Goal: Task Accomplishment & Management: Use online tool/utility

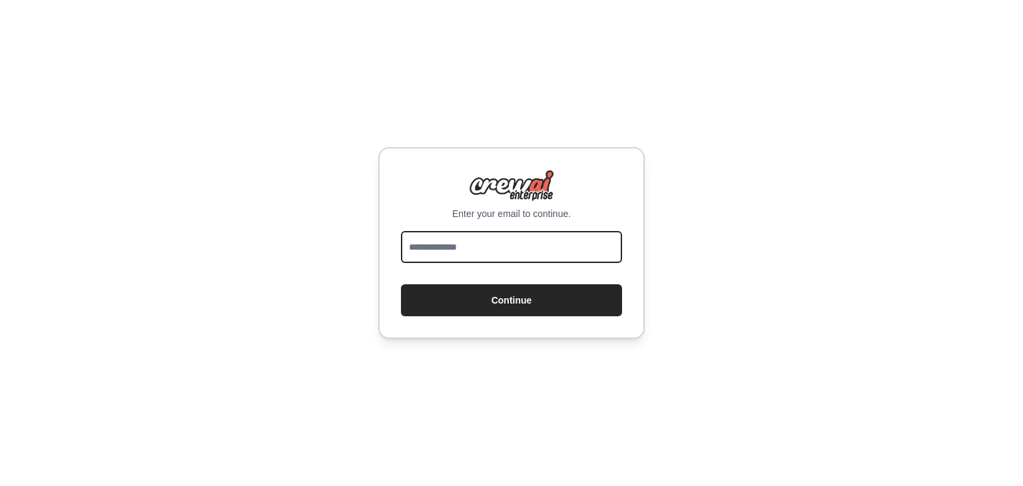
click at [487, 244] on input "email" at bounding box center [511, 247] width 221 height 32
click at [401, 284] on button "Continue" at bounding box center [511, 300] width 221 height 32
click at [525, 248] on input "**********" at bounding box center [511, 247] width 221 height 32
click at [491, 248] on input "**********" at bounding box center [511, 247] width 221 height 32
type input "**********"
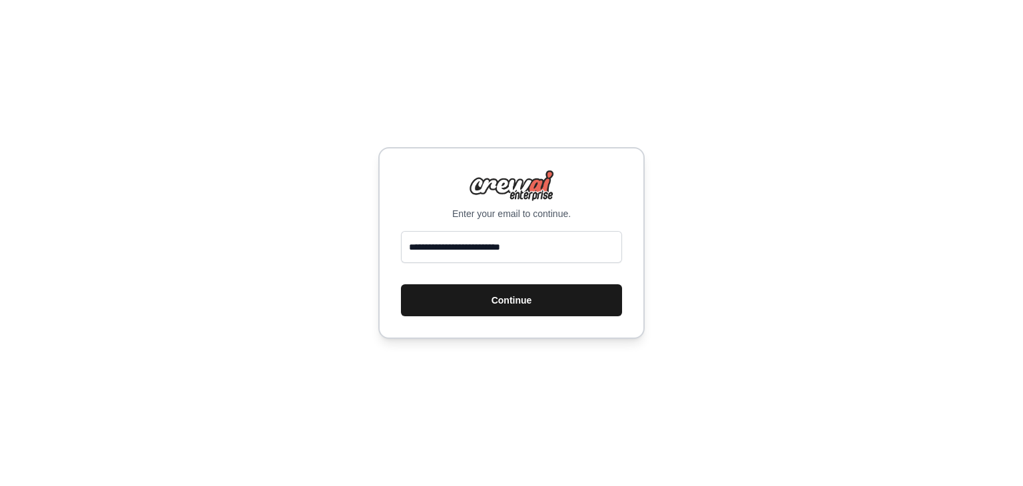
click at [499, 299] on button "Continue" at bounding box center [511, 300] width 221 height 32
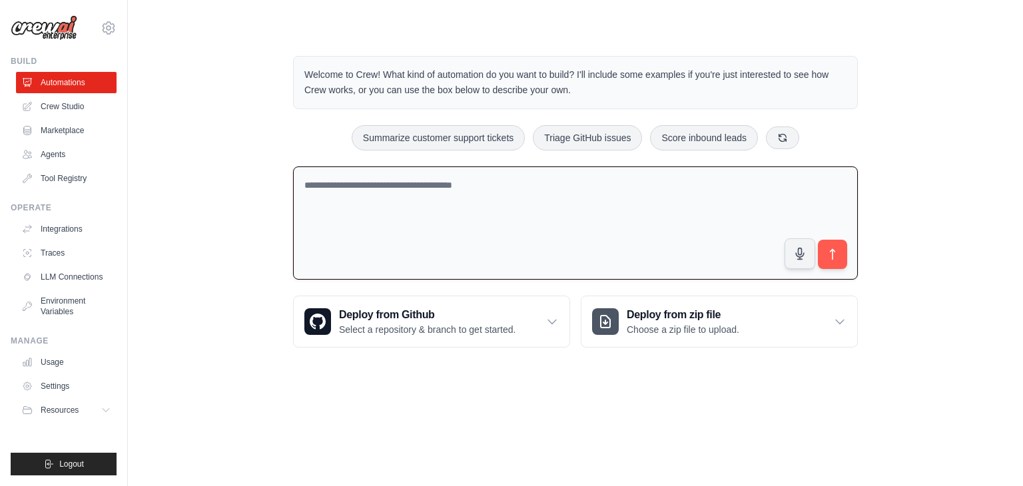
click at [447, 192] on textarea at bounding box center [575, 223] width 565 height 114
type textarea "**********"
click at [834, 250] on icon "submit" at bounding box center [832, 254] width 5 height 11
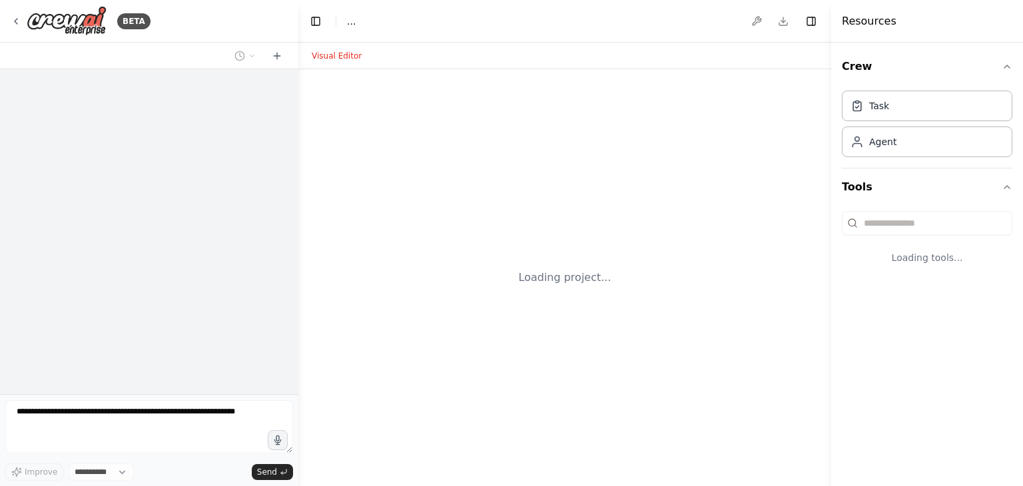
select select "****"
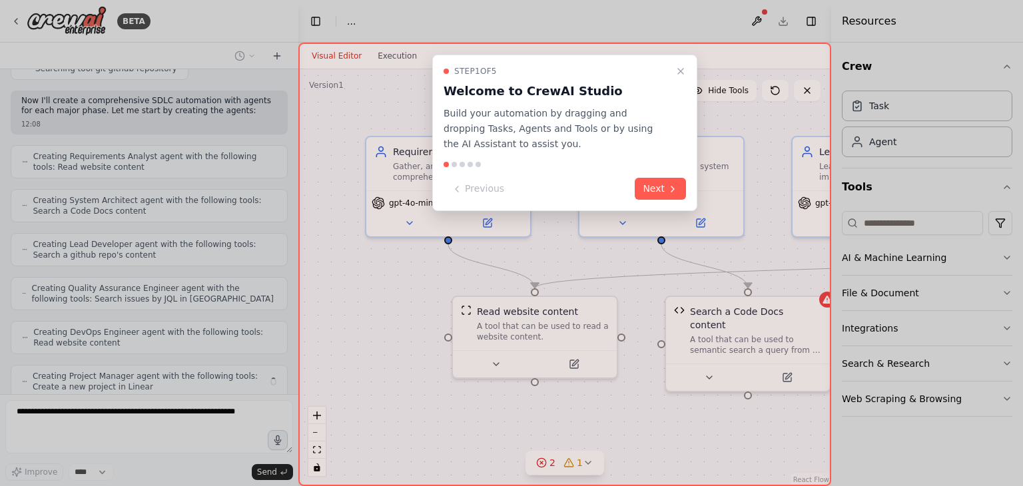
scroll to position [598, 0]
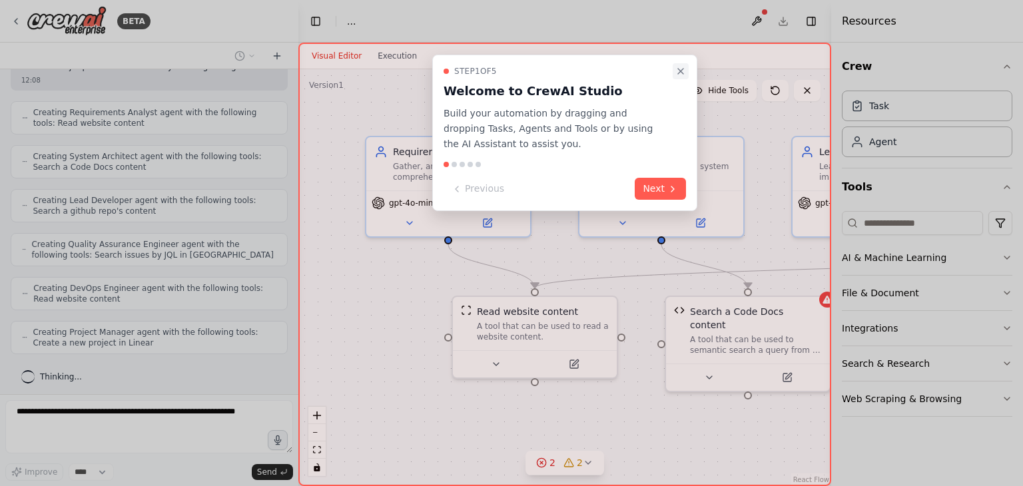
click at [682, 69] on icon "Close walkthrough" at bounding box center [680, 71] width 5 height 5
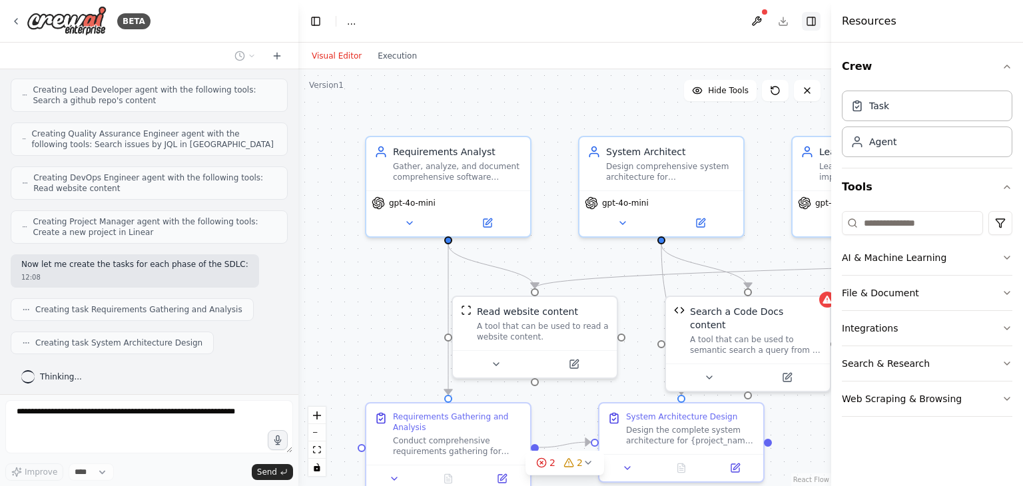
scroll to position [742, 0]
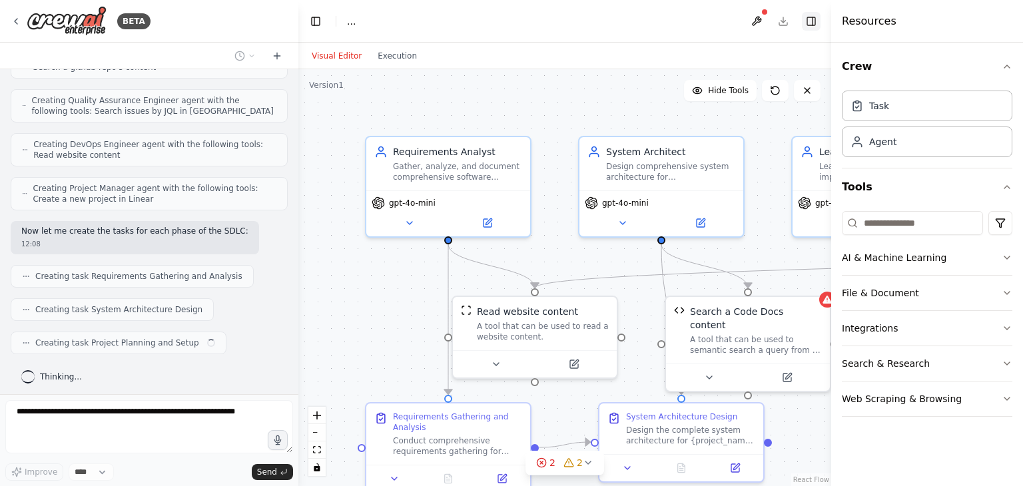
click at [814, 19] on button "Toggle Right Sidebar" at bounding box center [811, 21] width 19 height 19
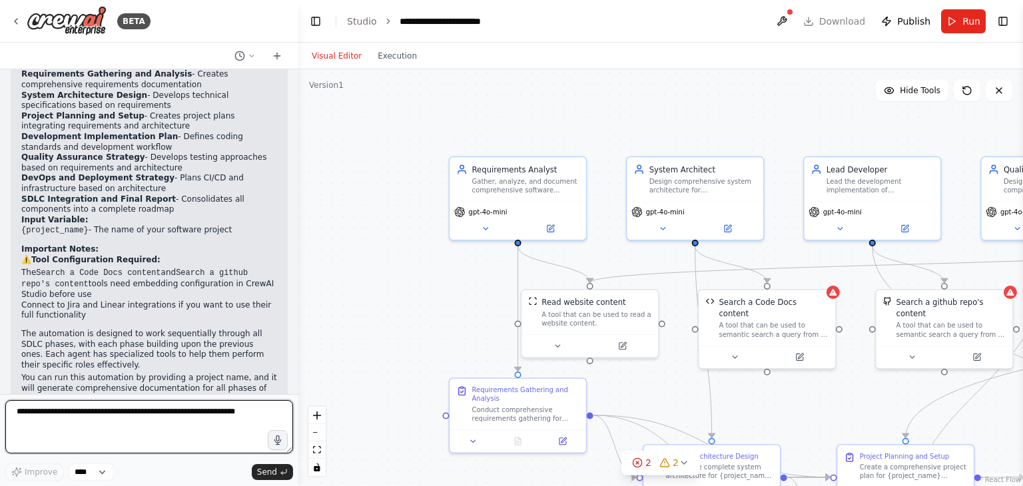
scroll to position [1466, 0]
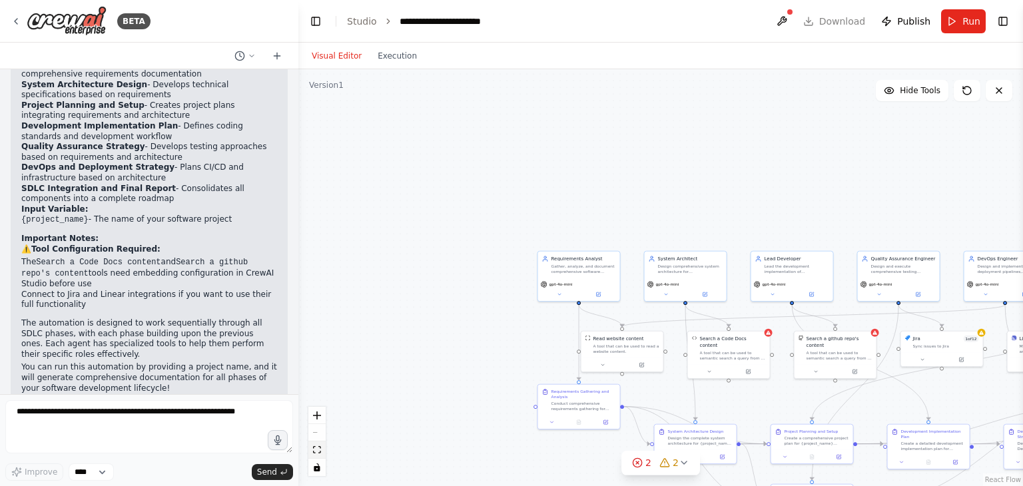
click at [317, 451] on icon "fit view" at bounding box center [317, 449] width 8 height 7
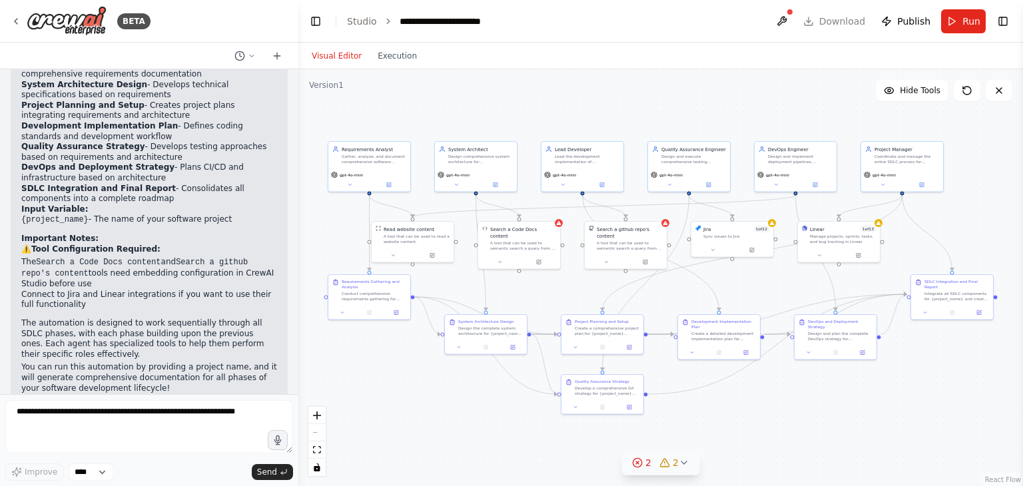
click at [684, 462] on icon at bounding box center [683, 462] width 5 height 3
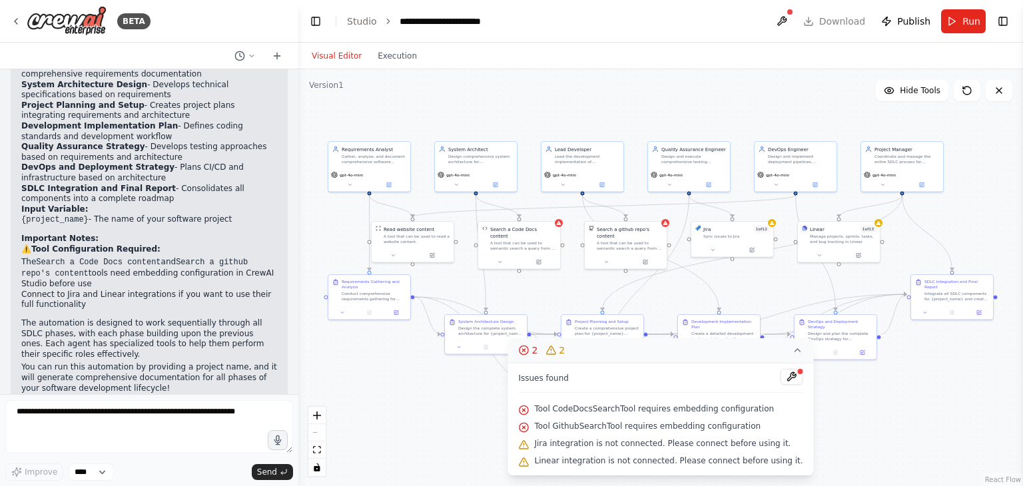
click at [850, 420] on div ".deletable-edge-delete-btn { width: 20px; height: 20px; border: 0px solid #ffff…" at bounding box center [660, 277] width 724 height 417
click at [874, 390] on div ".deletable-edge-delete-btn { width: 20px; height: 20px; border: 0px solid #ffff…" at bounding box center [660, 277] width 724 height 417
click at [792, 353] on icon at bounding box center [797, 350] width 11 height 11
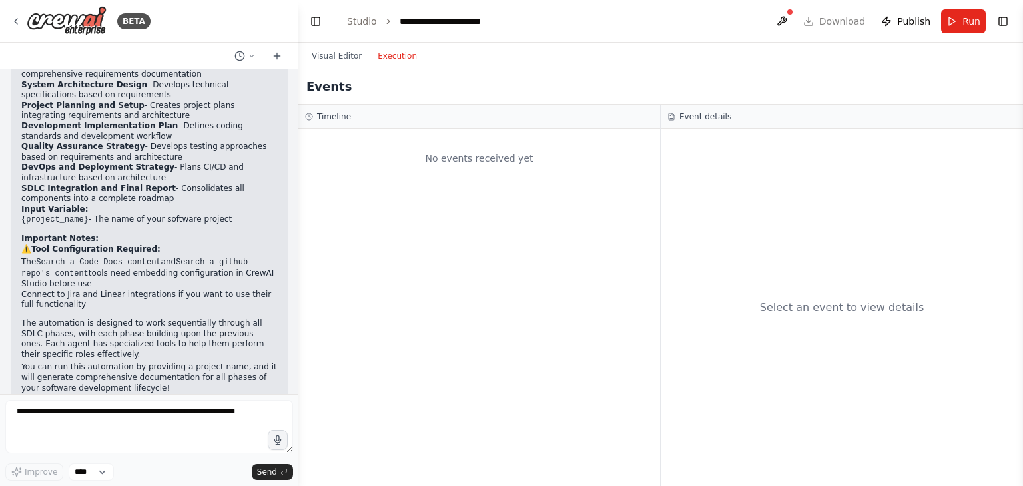
click at [384, 54] on button "Execution" at bounding box center [397, 56] width 55 height 16
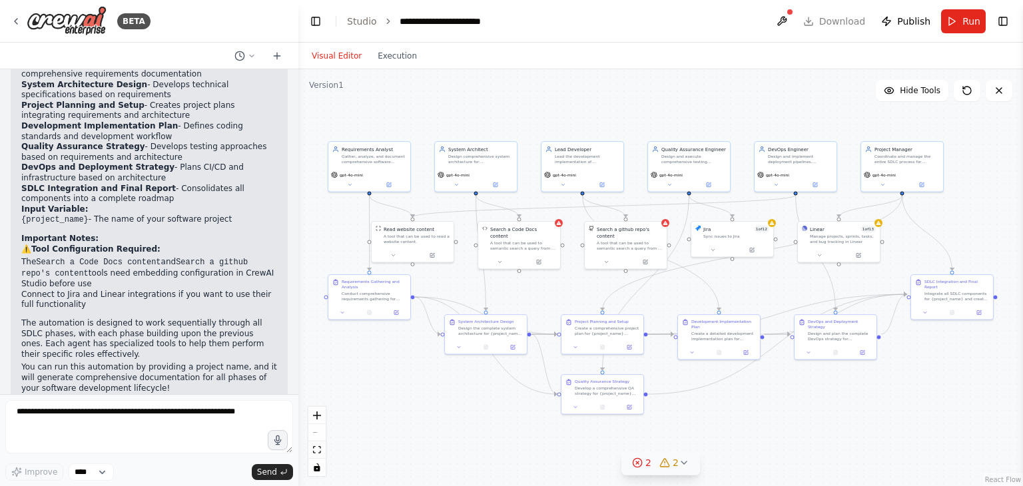
click at [336, 55] on button "Visual Editor" at bounding box center [337, 56] width 66 height 16
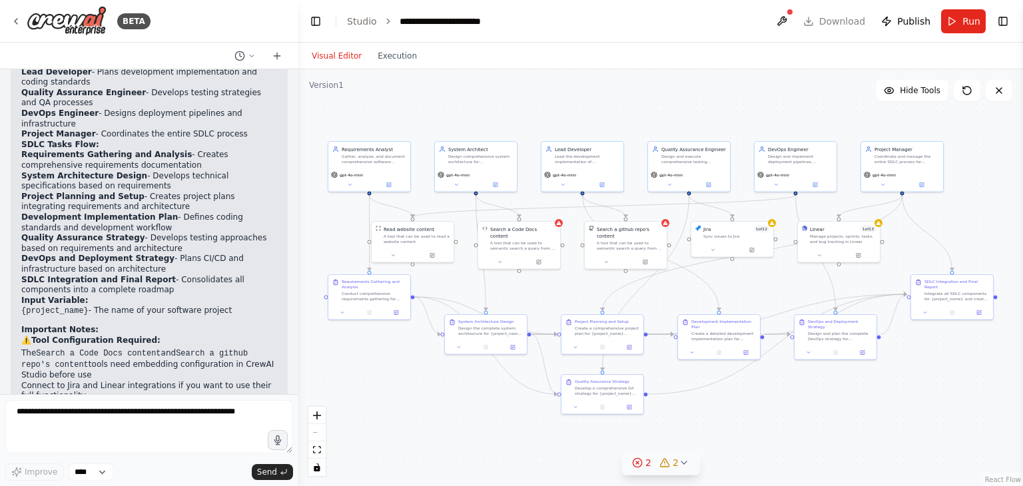
scroll to position [1378, 0]
click at [386, 176] on div "gpt-4o-mini" at bounding box center [369, 178] width 82 height 23
click at [347, 184] on icon at bounding box center [349, 183] width 5 height 5
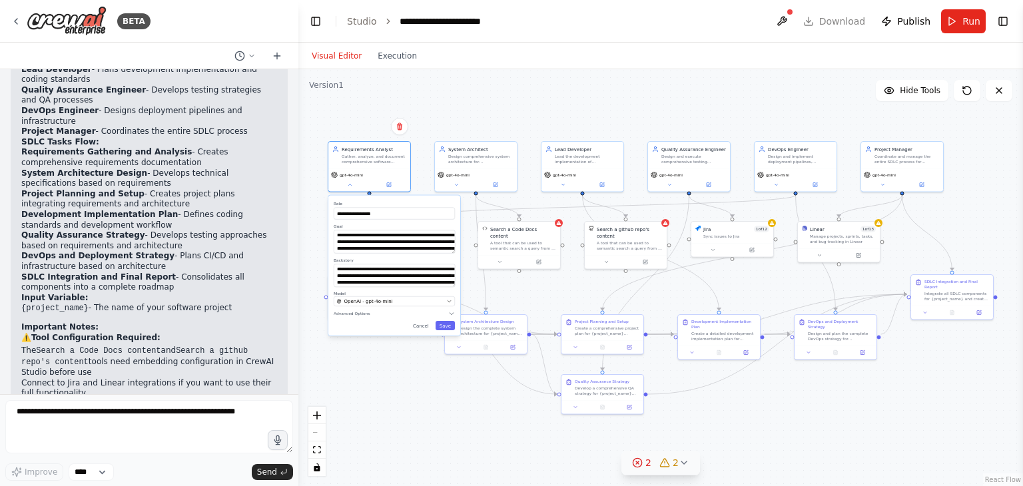
click at [452, 330] on div "**********" at bounding box center [394, 266] width 132 height 140
click at [442, 326] on button "Save" at bounding box center [444, 325] width 19 height 9
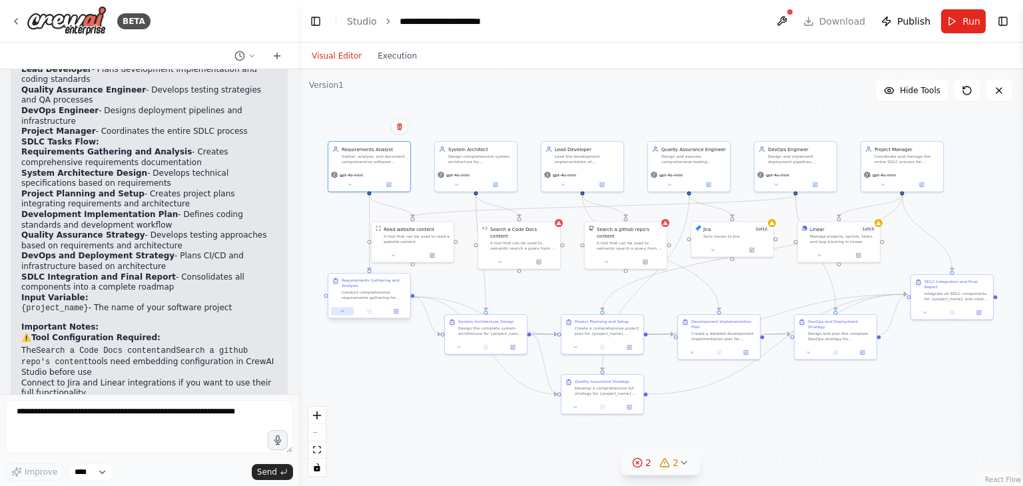
click at [340, 314] on button at bounding box center [342, 312] width 23 height 8
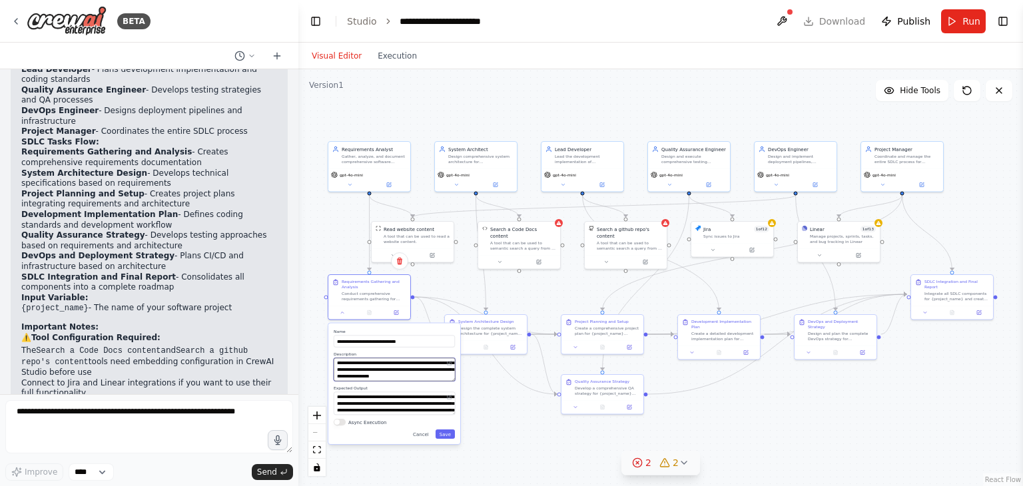
scroll to position [40, 0]
click at [491, 392] on div ".deletable-edge-delete-btn { width: 20px; height: 20px; border: 0px solid #ffff…" at bounding box center [660, 277] width 724 height 417
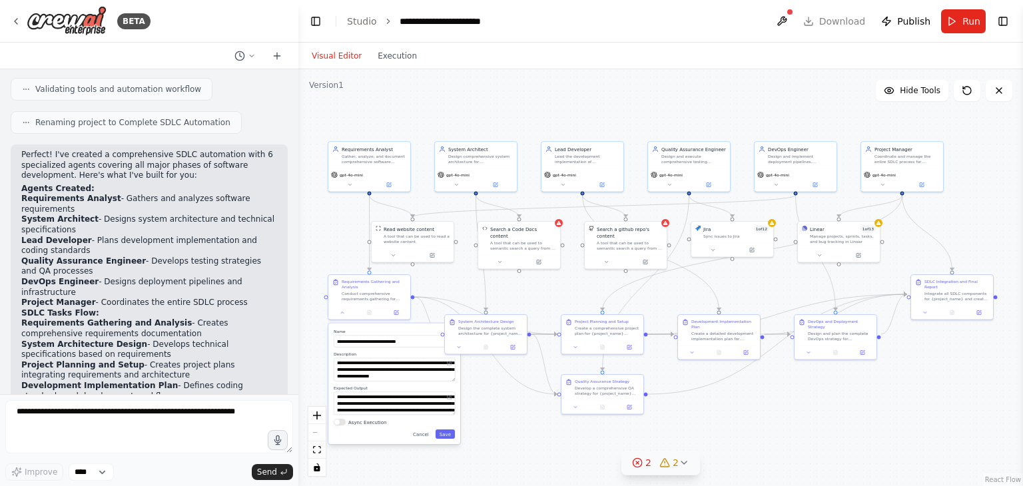
scroll to position [1267, 0]
